Goal: Find specific page/section: Find specific page/section

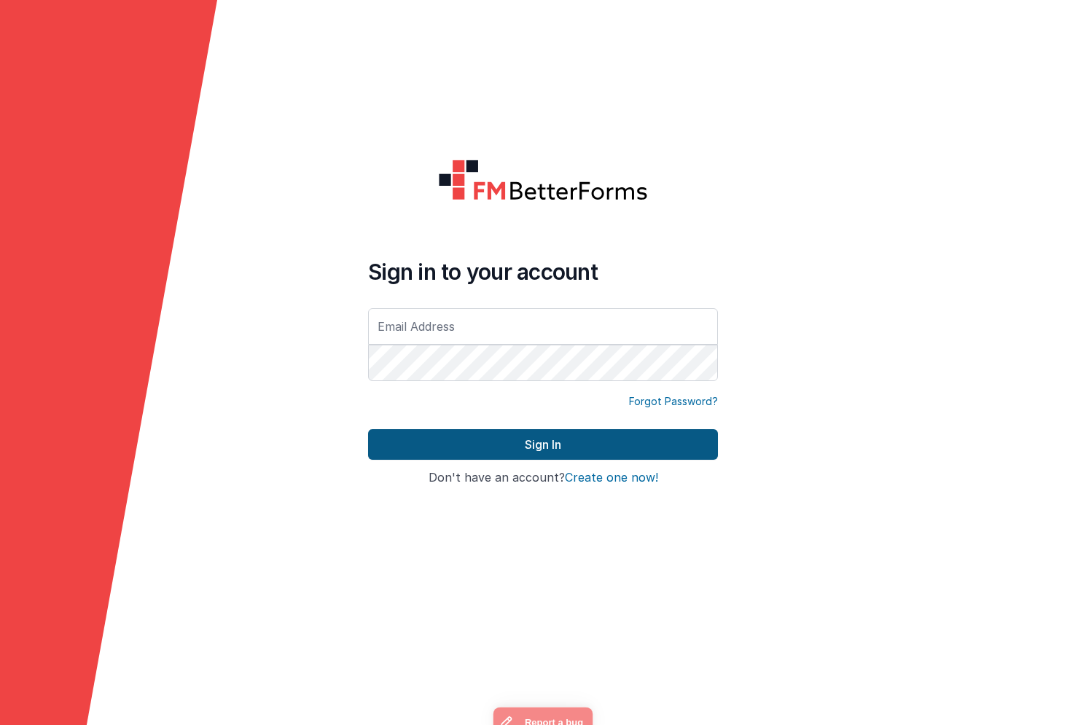
type input "[EMAIL_ADDRESS][DOMAIN_NAME]"
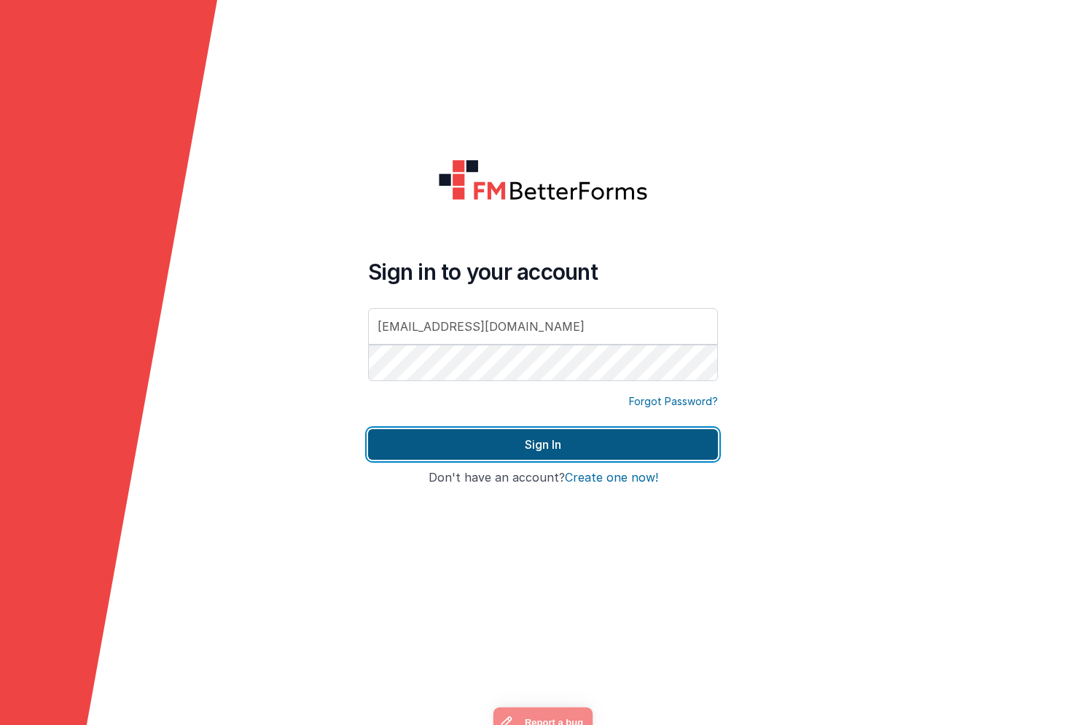
click at [502, 442] on button "Sign In" at bounding box center [543, 444] width 350 height 31
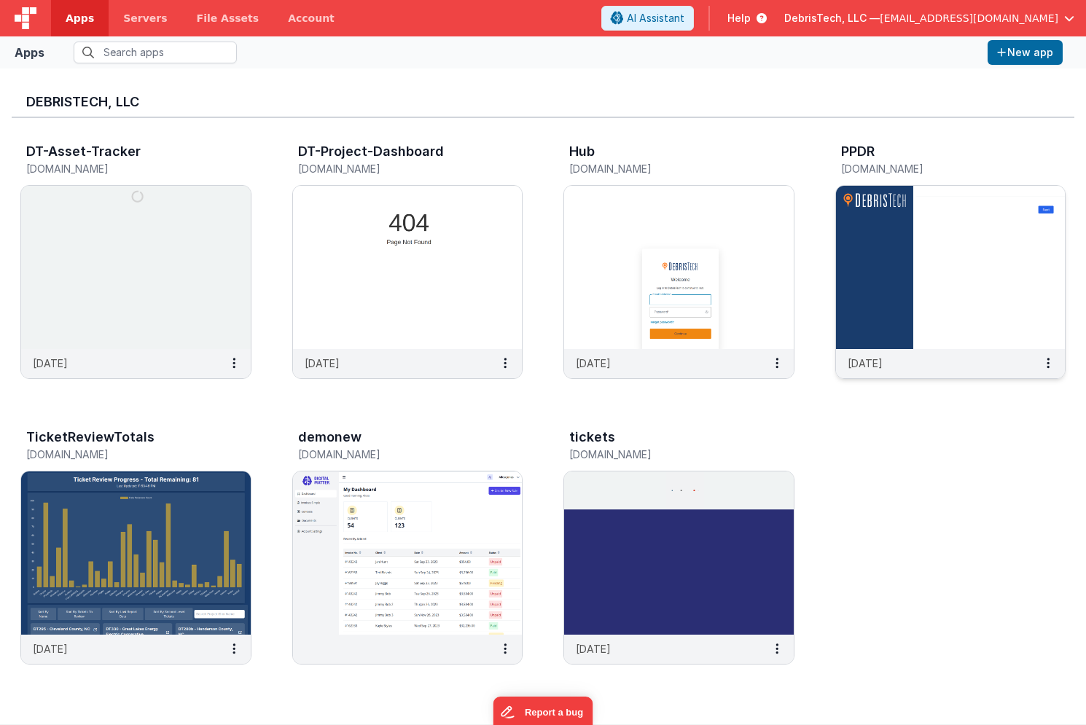
click at [895, 140] on div "PPDR [DOMAIN_NAME]" at bounding box center [950, 161] width 231 height 47
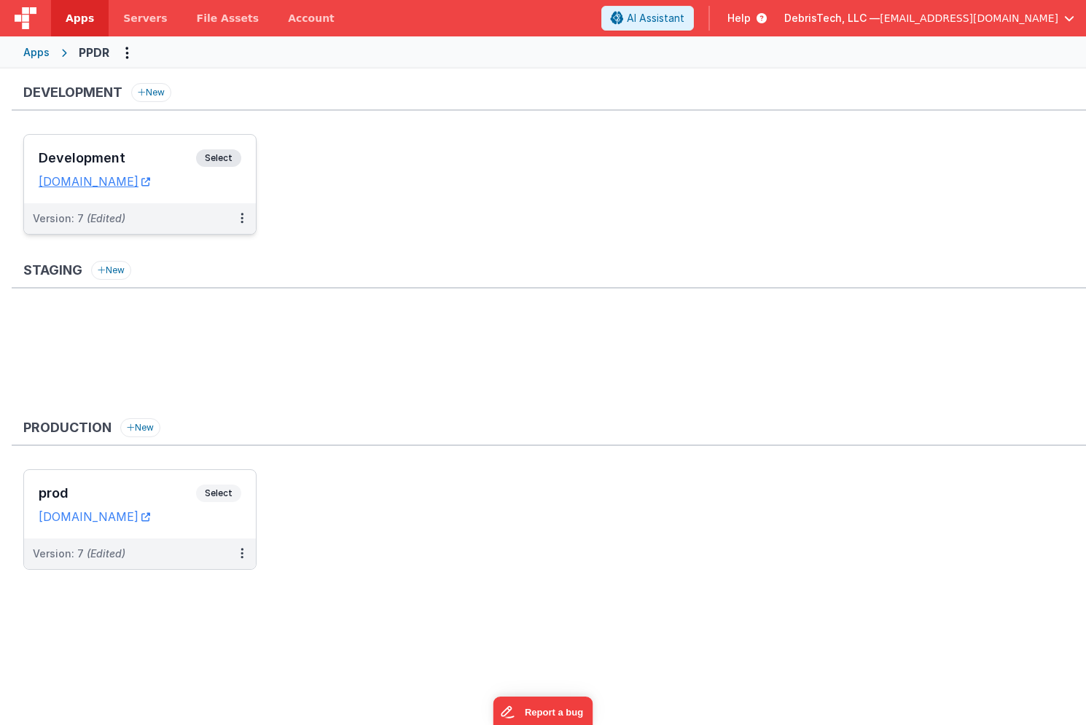
click at [125, 157] on h3 "Development" at bounding box center [117, 158] width 157 height 15
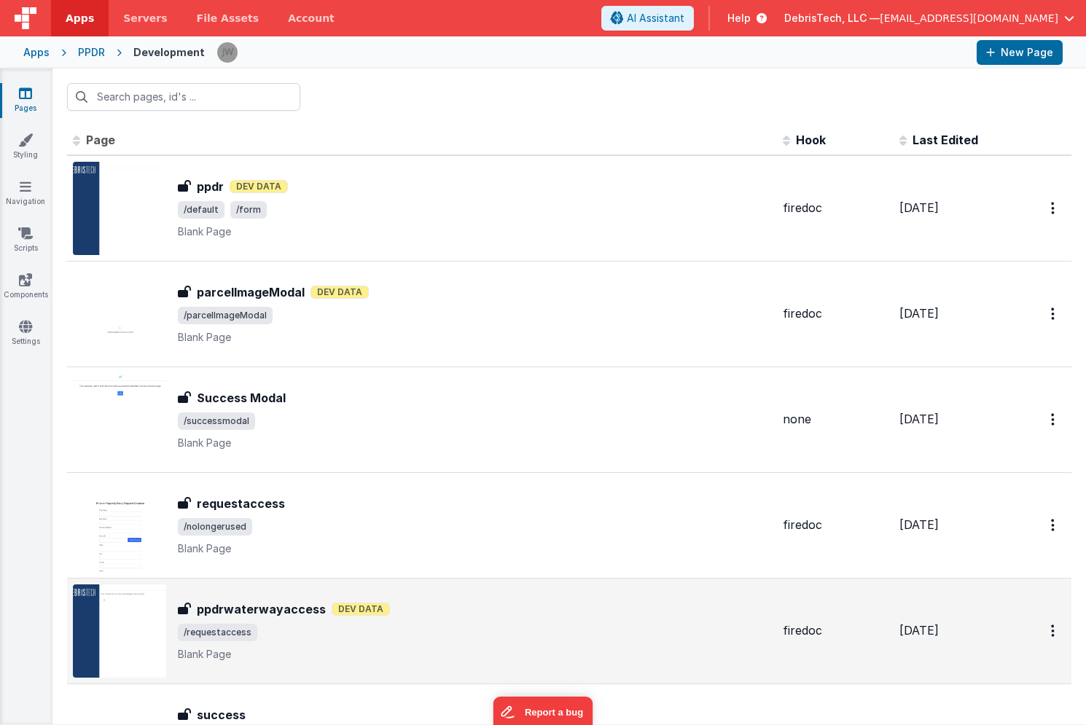
click at [378, 622] on div "ppdrwaterwayaccess ppdrwaterwayaccess Dev Data /requestaccess Blank Page" at bounding box center [474, 631] width 593 height 61
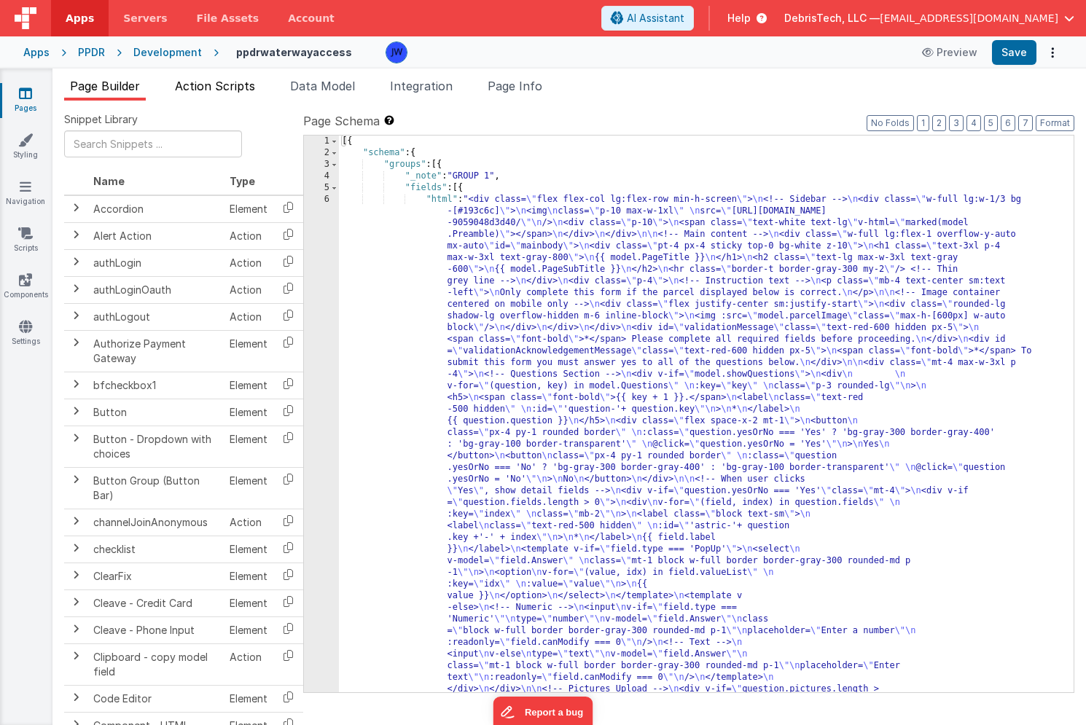
click at [230, 87] on span "Action Scripts" at bounding box center [215, 86] width 80 height 15
